Goal: Task Accomplishment & Management: Use online tool/utility

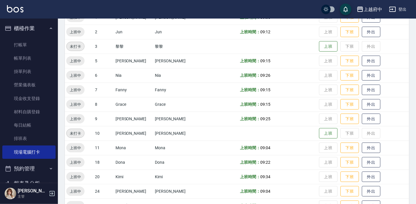
scroll to position [28, 0]
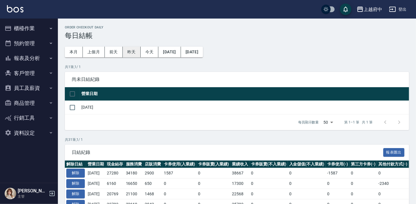
click at [133, 54] on button "昨天" at bounding box center [132, 52] width 18 height 11
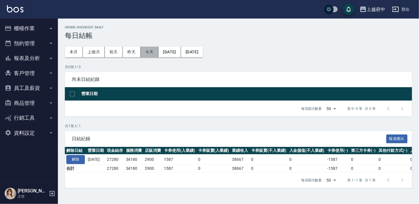
click at [149, 49] on button "今天" at bounding box center [150, 52] width 18 height 11
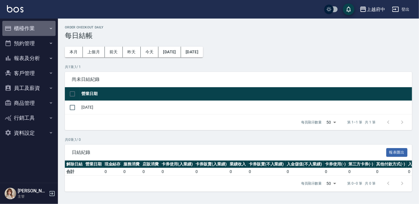
click at [28, 29] on button "櫃檯作業" at bounding box center [28, 28] width 53 height 15
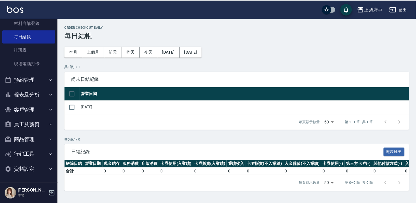
scroll to position [90, 0]
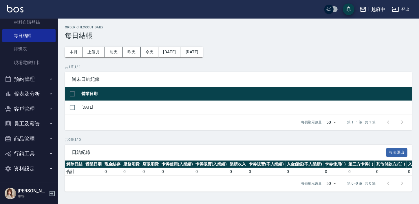
click at [25, 94] on button "報表及分析" at bounding box center [28, 93] width 53 height 15
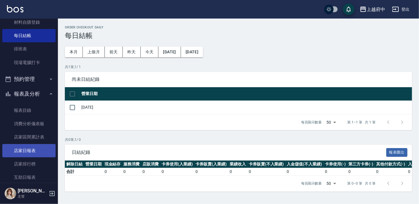
click at [24, 145] on link "店家日報表" at bounding box center [28, 150] width 53 height 13
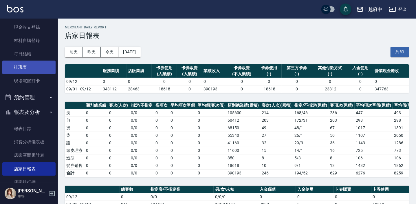
scroll to position [63, 0]
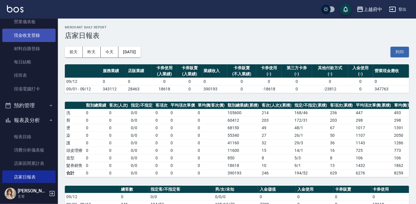
click at [29, 34] on link "現金收支登錄" at bounding box center [28, 35] width 53 height 13
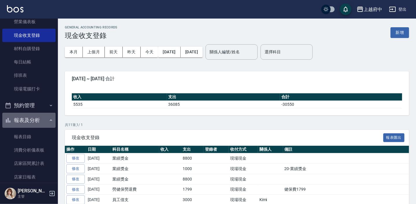
click at [33, 123] on button "報表及分析" at bounding box center [28, 120] width 53 height 15
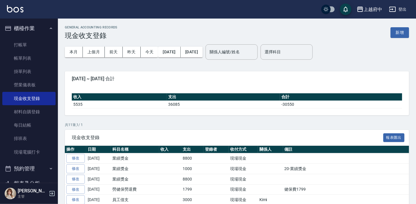
click at [39, 27] on button "櫃檯作業" at bounding box center [28, 28] width 53 height 15
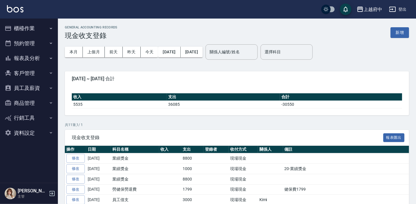
click at [34, 69] on button "客戶管理" at bounding box center [28, 73] width 53 height 15
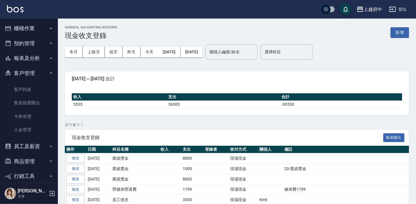
click at [28, 74] on button "客戶管理" at bounding box center [28, 73] width 53 height 15
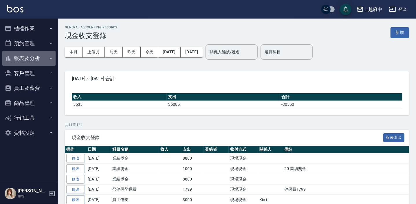
click at [31, 58] on button "報表及分析" at bounding box center [28, 58] width 53 height 15
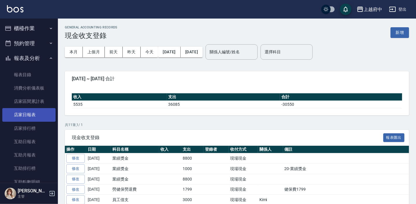
click at [22, 117] on link "店家日報表" at bounding box center [28, 114] width 53 height 13
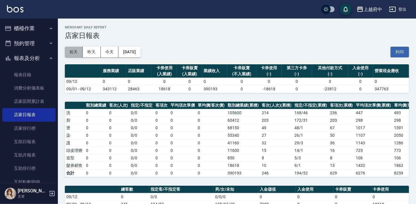
click at [72, 49] on button "前天" at bounding box center [74, 52] width 18 height 11
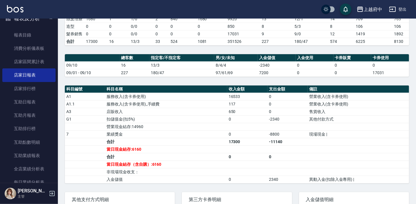
scroll to position [132, 0]
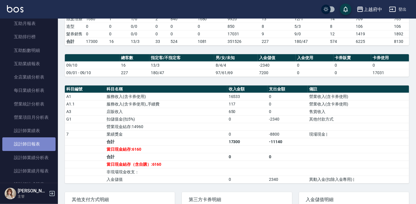
click at [30, 145] on link "設計師日報表" at bounding box center [28, 143] width 53 height 13
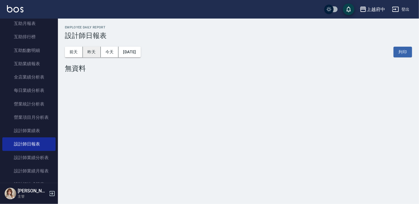
click at [99, 52] on button "昨天" at bounding box center [92, 52] width 18 height 11
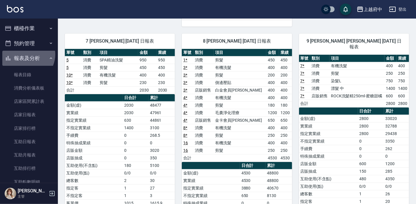
click at [26, 54] on button "報表及分析" at bounding box center [28, 58] width 53 height 15
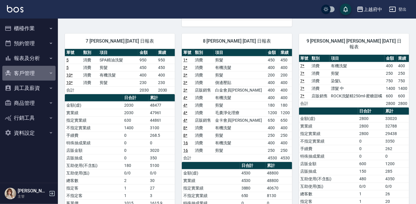
click at [31, 70] on button "客戶管理" at bounding box center [28, 73] width 53 height 15
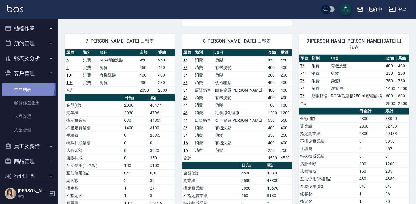
click at [26, 87] on link "客戶列表" at bounding box center [28, 89] width 53 height 13
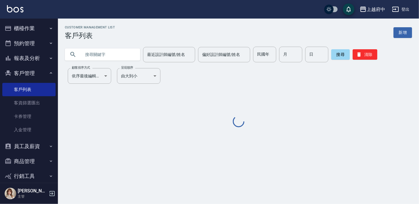
click at [104, 54] on input "text" at bounding box center [108, 55] width 54 height 16
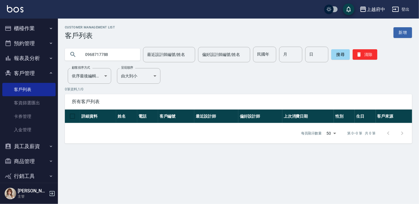
drag, startPoint x: 119, startPoint y: 57, endPoint x: 80, endPoint y: 52, distance: 38.8
click at [80, 52] on div "0968717788" at bounding box center [102, 54] width 75 height 12
type input "0"
type input "0909303426"
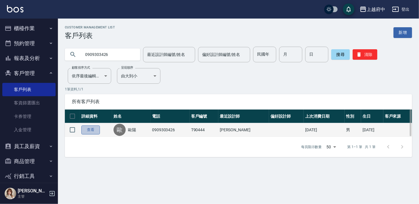
click at [93, 129] on link "查看" at bounding box center [90, 129] width 19 height 9
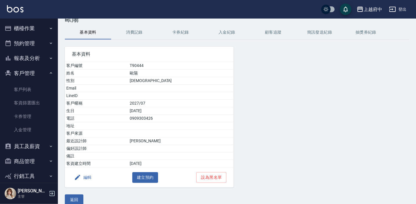
scroll to position [24, 0]
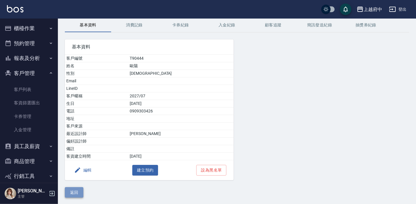
click at [78, 191] on button "返回" at bounding box center [74, 192] width 19 height 11
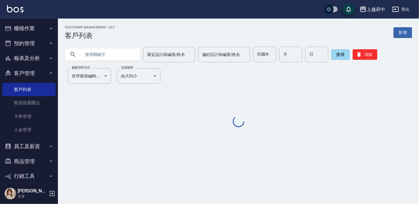
click at [122, 56] on input "text" at bounding box center [108, 55] width 54 height 16
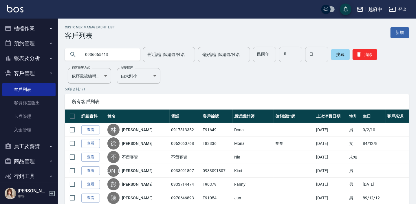
type input "0936065413"
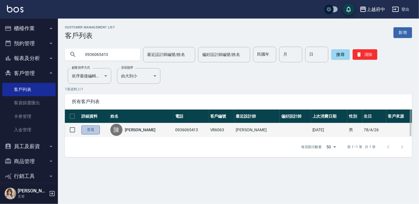
click at [93, 133] on link "查看" at bounding box center [90, 129] width 19 height 9
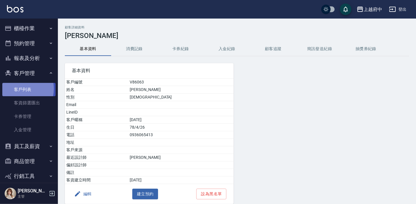
click at [17, 89] on link "客戶列表" at bounding box center [28, 89] width 53 height 13
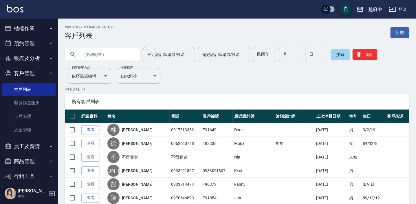
click at [110, 48] on input "text" at bounding box center [108, 55] width 54 height 16
type input "0983632535"
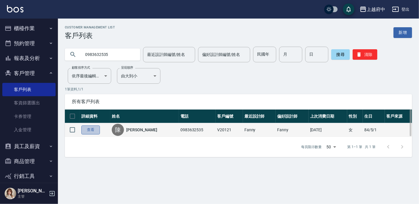
click at [92, 129] on link "查看" at bounding box center [90, 129] width 19 height 9
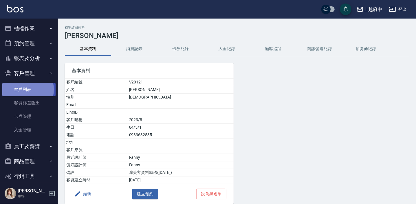
click at [21, 89] on link "客戶列表" at bounding box center [28, 89] width 53 height 13
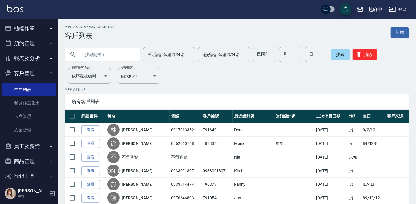
click at [94, 56] on input "text" at bounding box center [108, 55] width 54 height 16
type input "5"
type input "張博嘉"
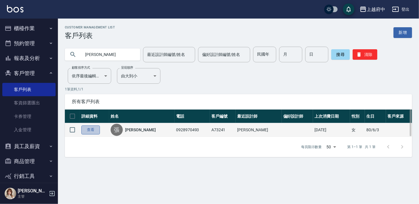
click at [90, 130] on link "查看" at bounding box center [90, 129] width 19 height 9
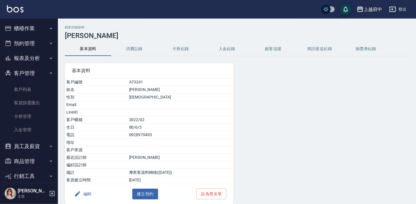
scroll to position [24, 0]
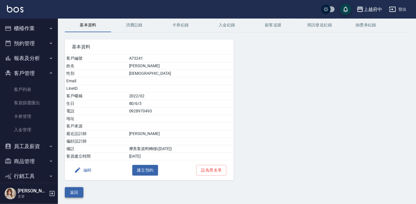
click at [77, 194] on button "返回" at bounding box center [74, 192] width 19 height 11
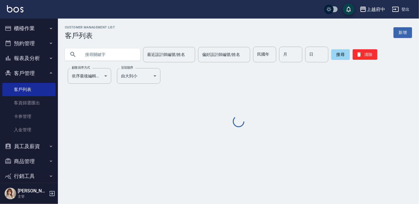
click at [104, 52] on input "text" at bounding box center [108, 55] width 54 height 16
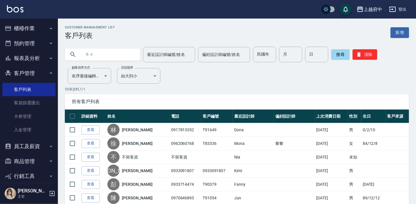
type input "路"
type input "杜宇平"
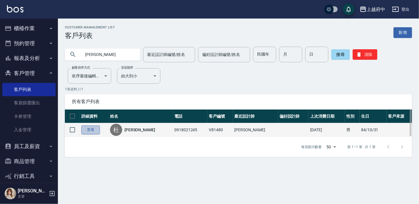
click at [85, 127] on link "查看" at bounding box center [90, 129] width 19 height 9
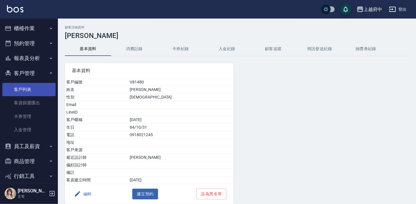
click at [26, 91] on link "客戶列表" at bounding box center [28, 89] width 53 height 13
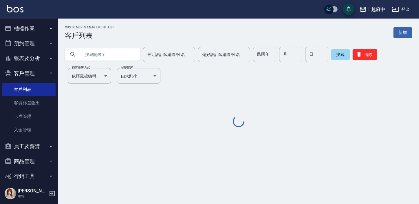
click at [98, 54] on input "text" at bounding box center [108, 55] width 54 height 16
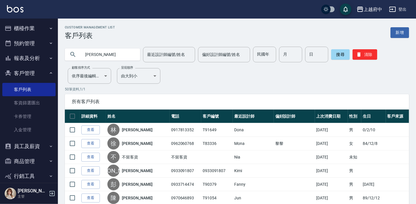
type input "施佑學"
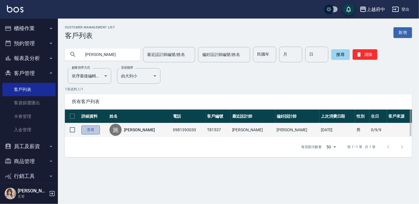
click at [95, 128] on link "查看" at bounding box center [90, 129] width 19 height 9
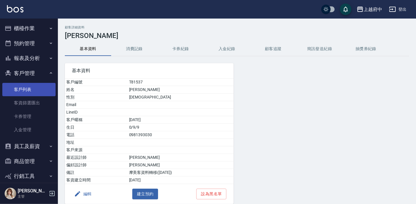
click at [17, 85] on link "客戶列表" at bounding box center [28, 89] width 53 height 13
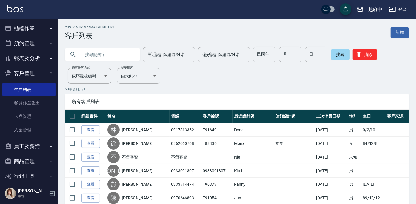
click at [33, 26] on button "櫃檯作業" at bounding box center [28, 28] width 53 height 15
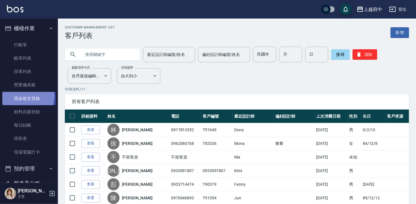
drag, startPoint x: 20, startPoint y: 95, endPoint x: 17, endPoint y: 96, distance: 3.1
click at [20, 95] on link "現金收支登錄" at bounding box center [28, 98] width 53 height 13
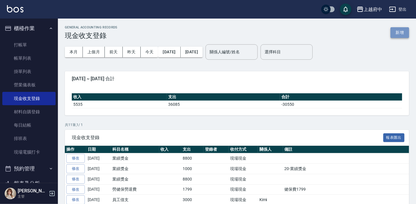
click at [395, 32] on button "新增" at bounding box center [400, 32] width 19 height 11
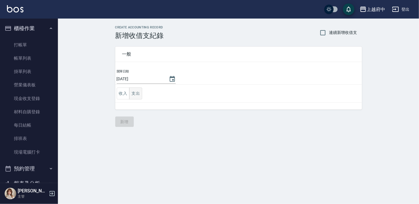
click at [137, 93] on button "支出" at bounding box center [135, 93] width 13 height 12
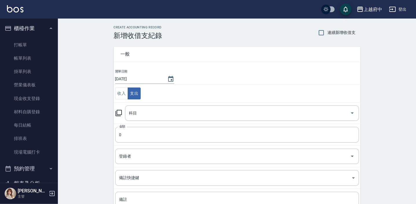
click at [135, 121] on td "科目 科目" at bounding box center [237, 112] width 247 height 21
click at [136, 116] on input "科目" at bounding box center [238, 113] width 220 height 10
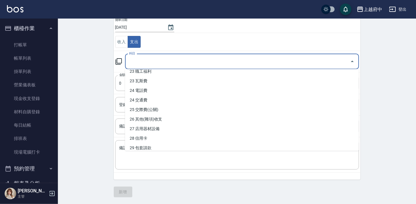
scroll to position [290, 0]
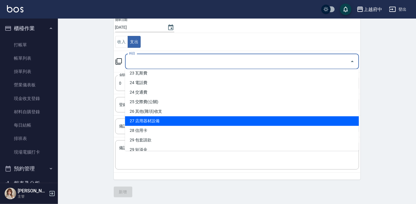
click at [154, 121] on li "27 店用器材設備" at bounding box center [242, 121] width 234 height 10
type input "27 店用器材設備"
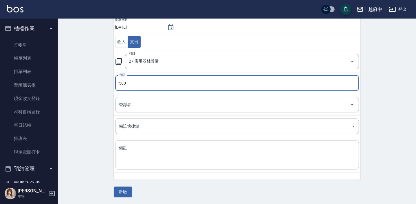
type input "500"
click at [140, 154] on textarea "備註" at bounding box center [237, 155] width 236 height 20
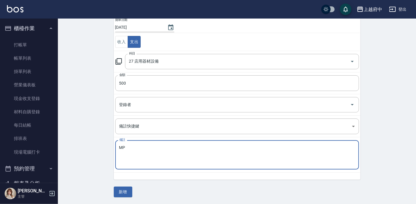
type textarea "M"
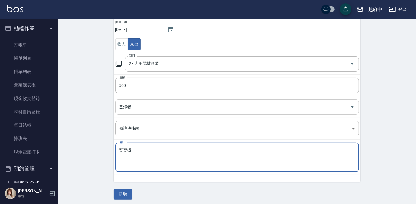
scroll to position [52, 0]
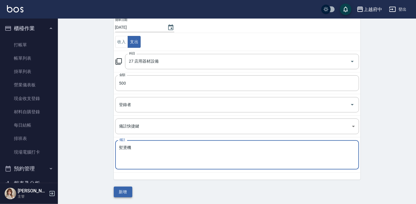
type textarea "熨燙機"
click at [127, 190] on button "新增" at bounding box center [123, 192] width 19 height 11
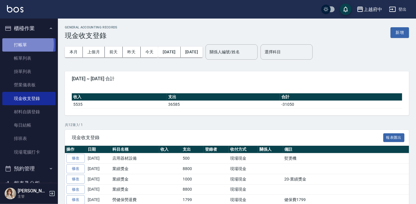
click at [19, 44] on link "打帳單" at bounding box center [28, 44] width 53 height 13
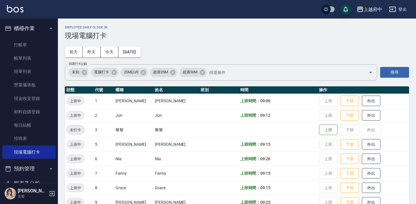
scroll to position [28, 0]
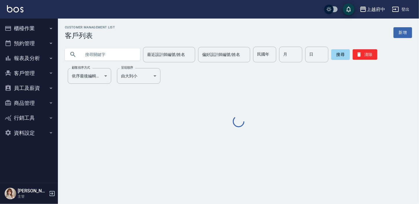
click at [92, 56] on input "text" at bounding box center [108, 55] width 54 height 16
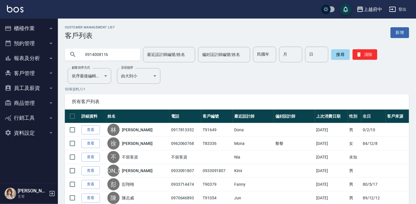
type input "0914008116"
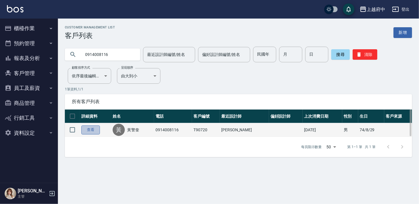
click at [91, 130] on link "查看" at bounding box center [90, 129] width 19 height 9
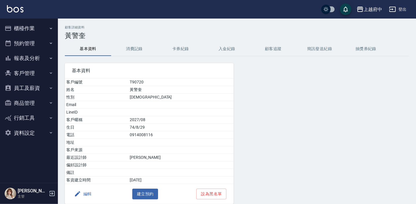
click at [30, 87] on button "員工及薪資" at bounding box center [28, 88] width 53 height 15
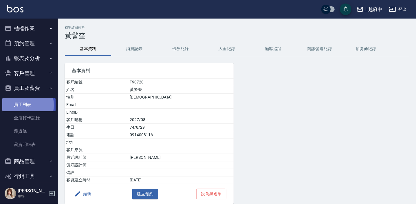
click at [17, 105] on link "員工列表" at bounding box center [28, 104] width 53 height 13
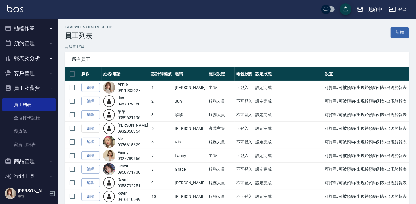
click at [28, 87] on button "員工及薪資" at bounding box center [28, 88] width 53 height 15
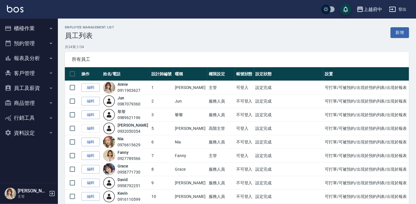
click at [33, 73] on button "客戶管理" at bounding box center [28, 73] width 53 height 15
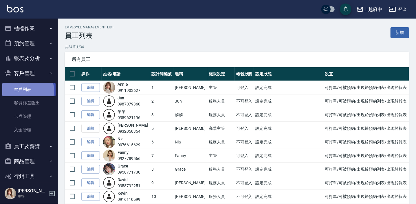
click at [25, 91] on link "客戶列表" at bounding box center [28, 89] width 53 height 13
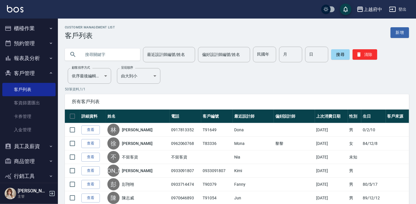
click at [76, 53] on div at bounding box center [102, 54] width 75 height 12
click at [101, 54] on input "text" at bounding box center [108, 55] width 54 height 16
type input "0952752232"
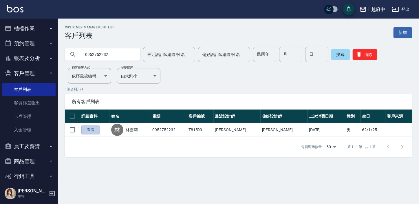
click at [91, 130] on link "查看" at bounding box center [90, 129] width 19 height 9
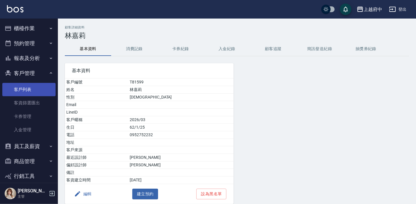
click at [17, 90] on link "客戶列表" at bounding box center [28, 89] width 53 height 13
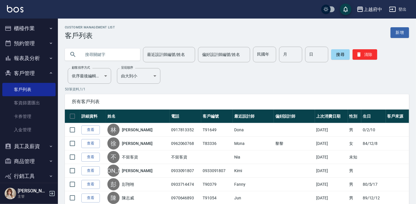
click at [102, 57] on input "text" at bounding box center [108, 55] width 54 height 16
type input "0961587520"
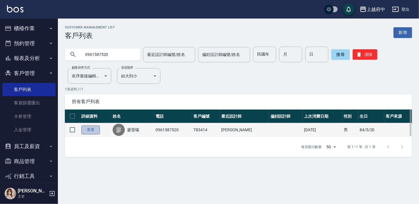
click at [93, 128] on link "查看" at bounding box center [90, 129] width 19 height 9
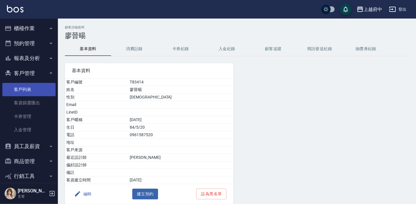
click at [17, 92] on link "客戶列表" at bounding box center [28, 89] width 53 height 13
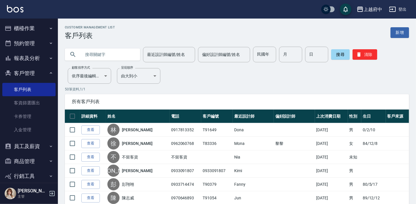
click at [105, 56] on input "text" at bounding box center [108, 55] width 54 height 16
type input "0983251378"
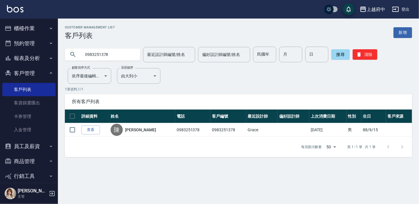
drag, startPoint x: 86, startPoint y: 126, endPoint x: 81, endPoint y: 140, distance: 14.9
click at [86, 126] on link "查看" at bounding box center [90, 129] width 19 height 9
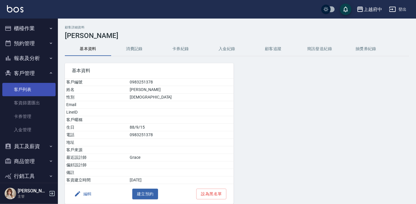
click at [19, 90] on link "客戶列表" at bounding box center [28, 89] width 53 height 13
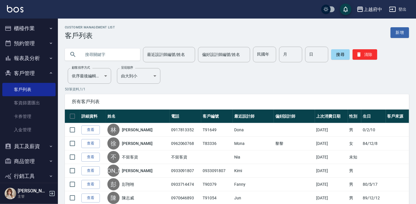
click at [120, 54] on input "text" at bounding box center [108, 55] width 54 height 16
type input "0937967838"
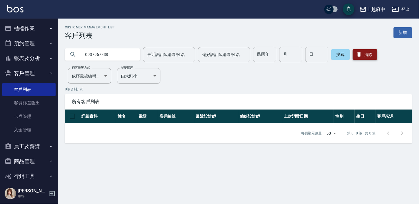
click at [370, 55] on button "清除" at bounding box center [365, 54] width 25 height 10
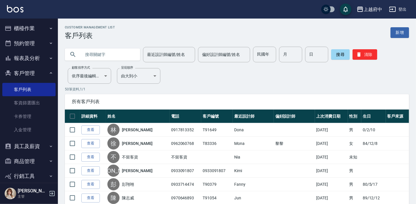
click at [98, 52] on input "text" at bounding box center [108, 55] width 54 height 16
type input "陳"
type input "ㄐ"
type input "陳嘉敏"
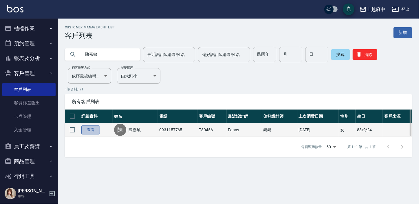
click at [87, 133] on link "查看" at bounding box center [90, 129] width 19 height 9
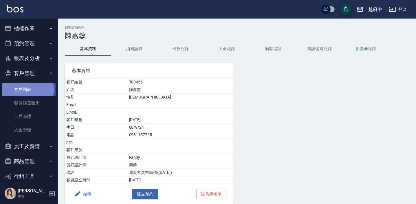
click at [23, 90] on link "客戶列表" at bounding box center [28, 89] width 53 height 13
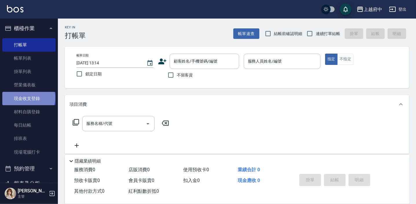
click at [28, 98] on link "現金收支登錄" at bounding box center [28, 98] width 53 height 13
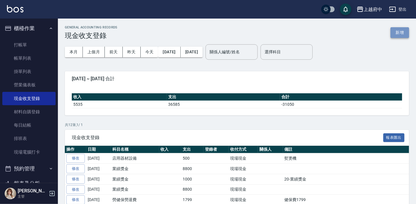
click at [401, 33] on button "新增" at bounding box center [400, 32] width 19 height 11
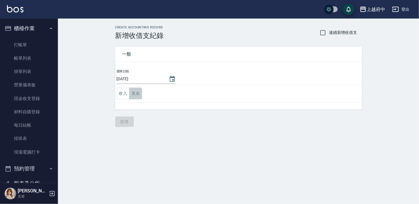
click at [138, 93] on button "支出" at bounding box center [135, 93] width 13 height 12
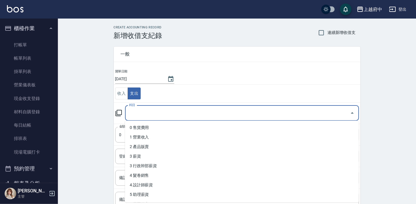
click at [171, 110] on input "科目" at bounding box center [238, 113] width 220 height 10
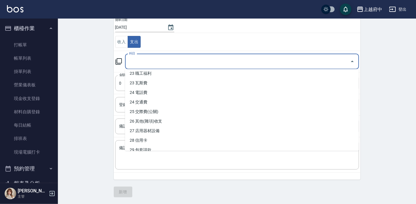
scroll to position [316, 0]
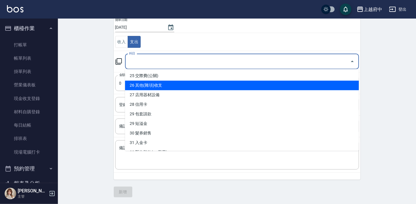
click at [156, 85] on li "26 其他(雜項)收支" at bounding box center [242, 86] width 234 height 10
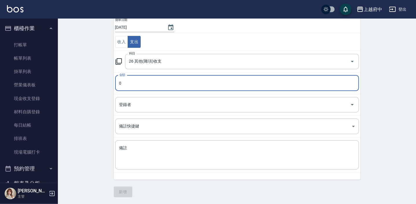
type input "26 其他(雜項)收支"
type input "139"
click at [133, 151] on textarea "備註" at bounding box center [237, 155] width 236 height 20
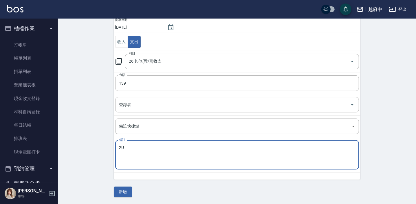
type textarea "2"
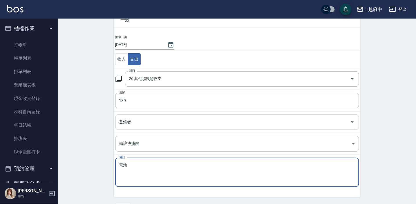
scroll to position [0, 0]
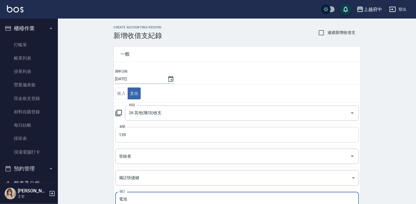
type textarea "電池"
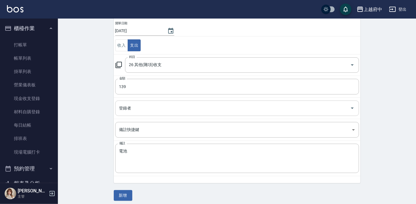
scroll to position [52, 0]
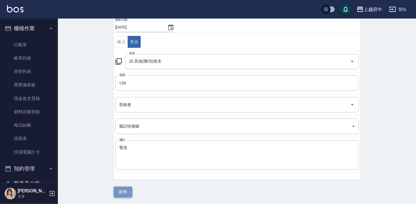
click at [123, 191] on button "新增" at bounding box center [123, 192] width 19 height 11
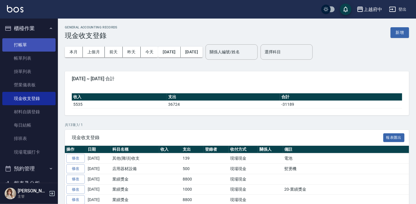
click at [24, 42] on link "打帳單" at bounding box center [28, 44] width 53 height 13
